Goal: Task Accomplishment & Management: Manage account settings

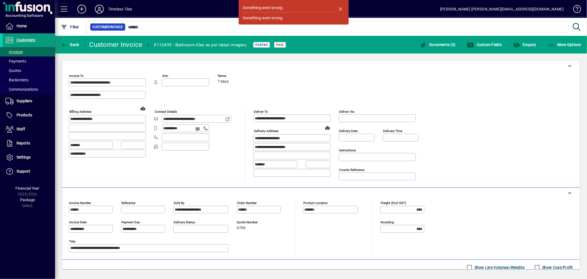
scroll to position [136, 0]
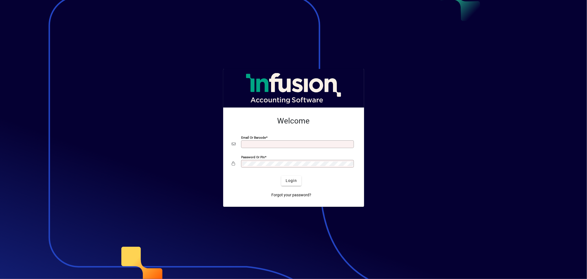
type input "**********"
click at [432, 90] on div at bounding box center [293, 139] width 587 height 279
click at [401, 42] on div at bounding box center [293, 139] width 587 height 279
